Goal: Task Accomplishment & Management: Manage account settings

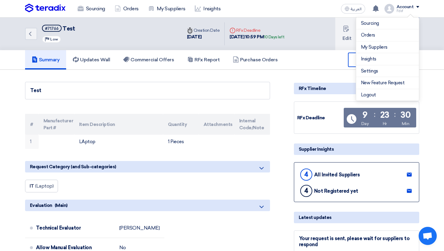
click at [325, 38] on div "Back #71766 Test Priority Low Time Creation Date [DATE] Deadline RFx Deadline […" at bounding box center [222, 34] width 395 height 33
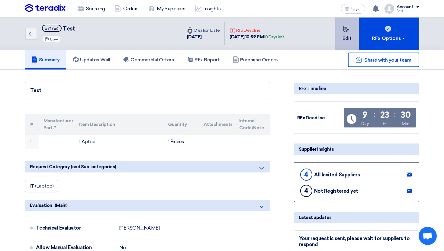
click at [340, 34] on button "Edit" at bounding box center [348, 34] width 24 height 33
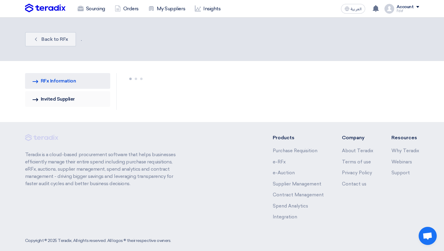
click at [64, 91] on link "Invited Suppliers Invited Supplier" at bounding box center [68, 99] width 86 height 16
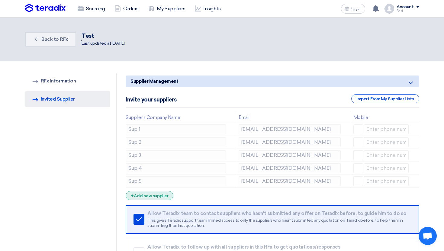
click at [158, 199] on div "+ Add new supplier" at bounding box center [150, 195] width 48 height 9
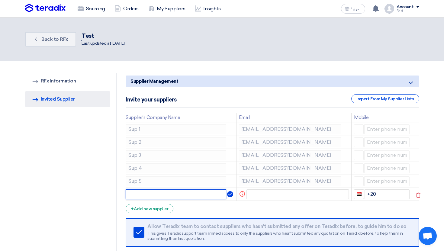
click at [145, 190] on input "text" at bounding box center [176, 195] width 101 height 10
type input "s"
type input "Sup 6"
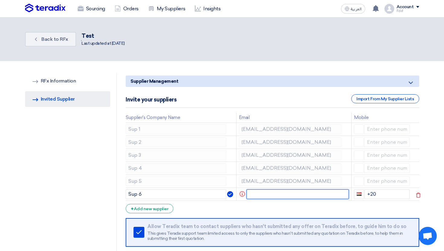
click at [271, 195] on input "text" at bounding box center [298, 195] width 102 height 10
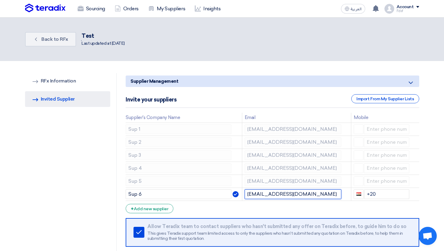
type input "[EMAIL_ADDRESS][DOMAIN_NAME]"
click at [310, 207] on form "Supplier Management Minimize/Maximize Category Invite your suppliers Import Fro…" at bounding box center [273, 187] width 294 height 223
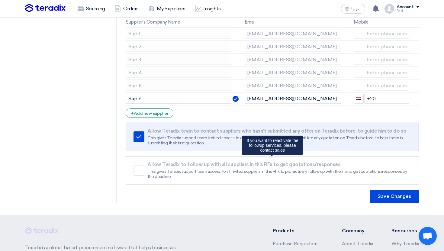
scroll to position [104, 0]
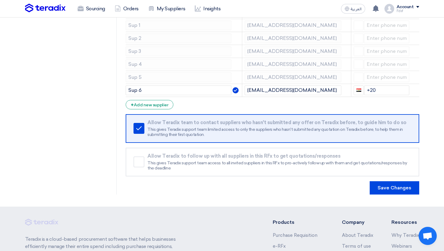
click at [394, 180] on form "Supplier Management Minimize/Maximize Category Invite your suppliers Import Fro…" at bounding box center [273, 83] width 294 height 223
click at [394, 183] on button "Save Changes" at bounding box center [395, 187] width 50 height 13
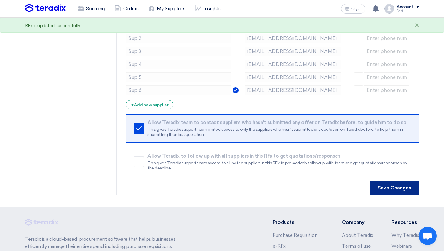
scroll to position [0, 0]
